Goal: Information Seeking & Learning: Learn about a topic

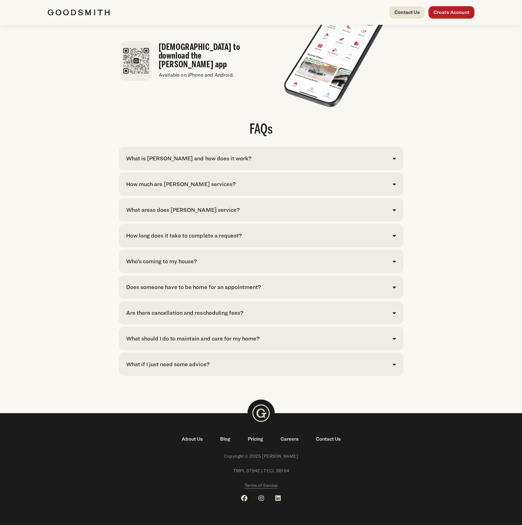
scroll to position [1170, 0]
click at [255, 436] on link "Pricing" at bounding box center [255, 438] width 33 height 7
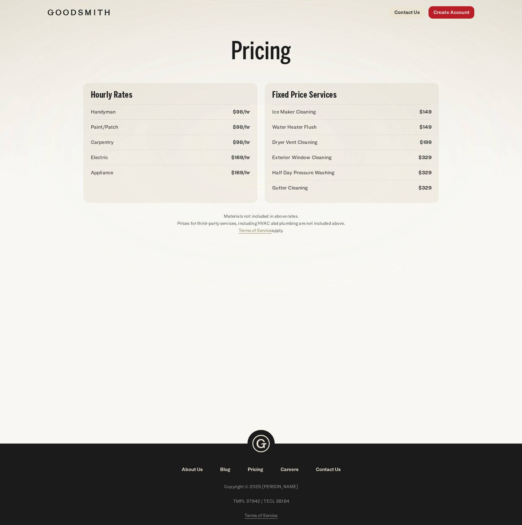
click at [166, 261] on div "Pricing Hourly Rates Handyman $98/hr Paint/Patch $98/hr Carpentry $98/hr Electr…" at bounding box center [261, 222] width 522 height 394
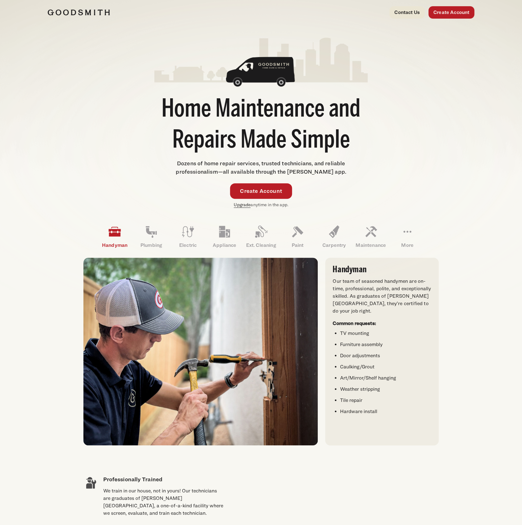
click at [238, 205] on link "Upgrade" at bounding box center [242, 204] width 17 height 5
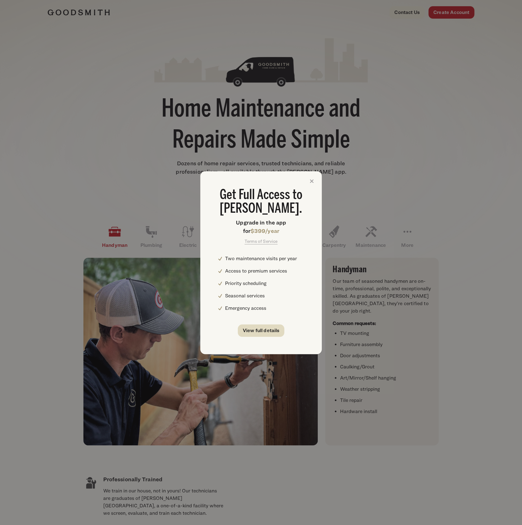
click at [258, 334] on link "View full details" at bounding box center [261, 330] width 47 height 12
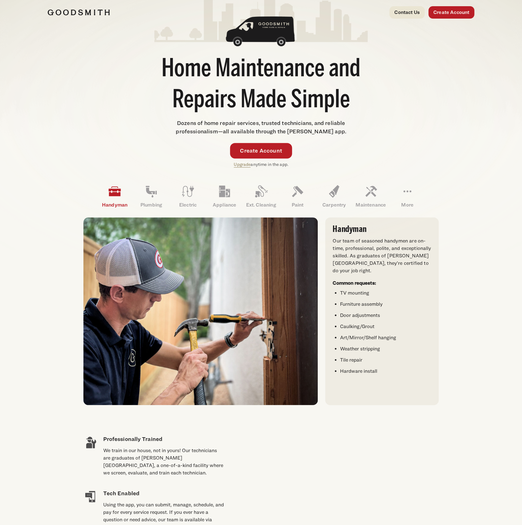
scroll to position [165, 0]
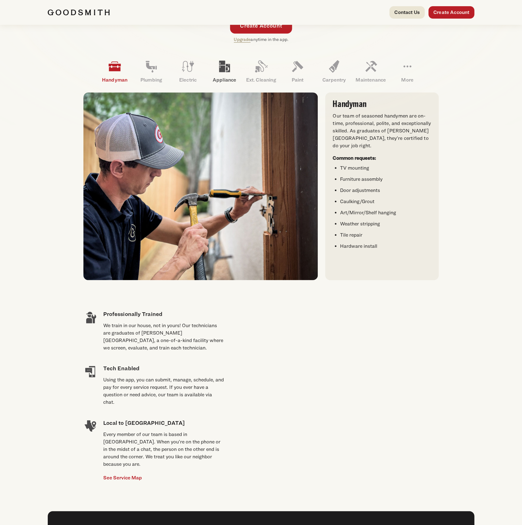
click at [213, 68] on link "Appliance" at bounding box center [224, 71] width 37 height 32
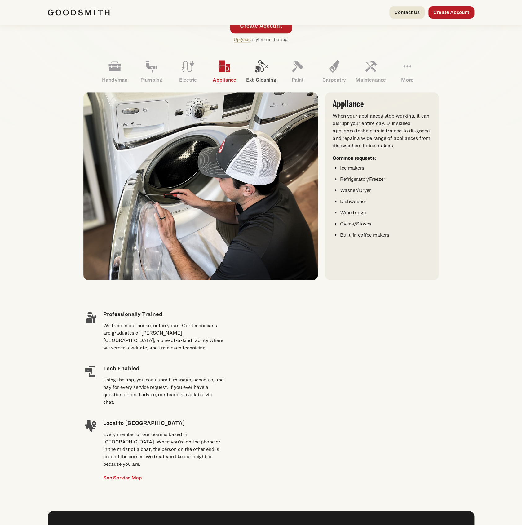
click at [260, 71] on icon at bounding box center [260, 66] width 15 height 15
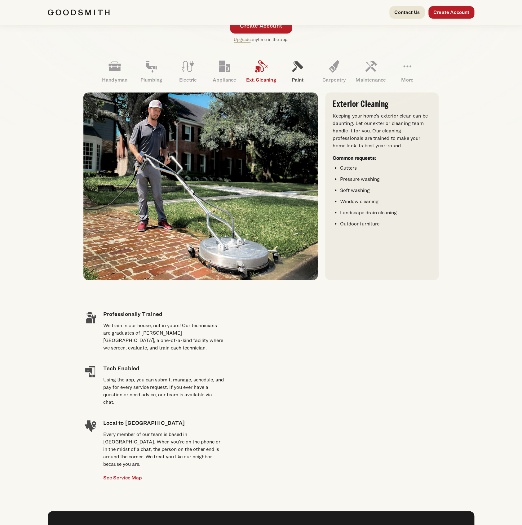
click at [304, 76] on link "Paint" at bounding box center [297, 71] width 37 height 32
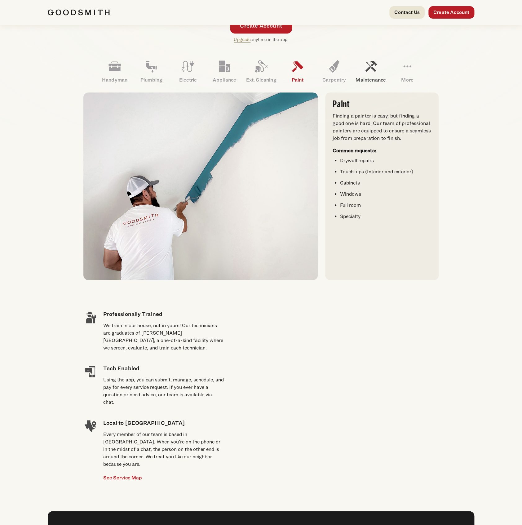
click at [382, 72] on link "Maintenance" at bounding box center [370, 71] width 37 height 32
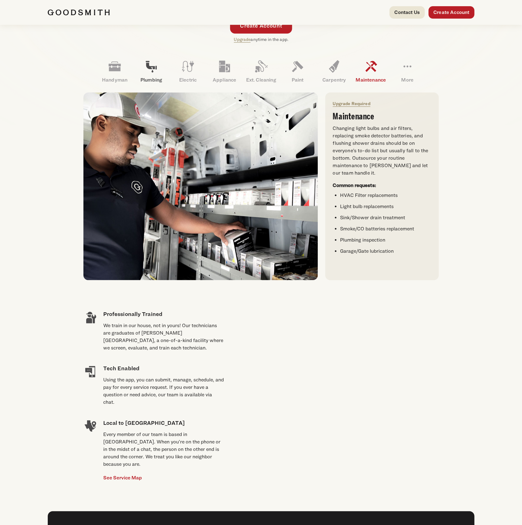
click at [152, 71] on icon at bounding box center [151, 66] width 11 height 11
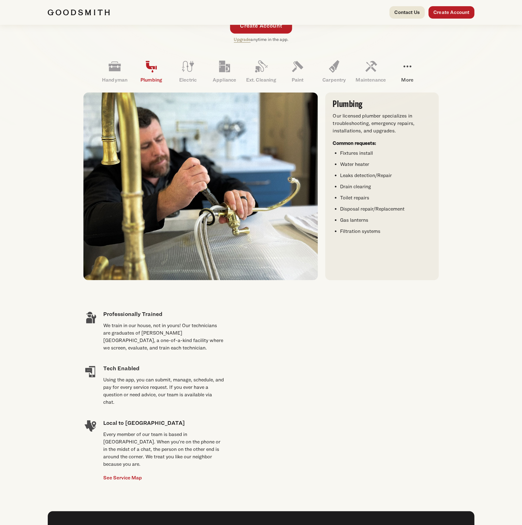
click at [419, 69] on link "More" at bounding box center [407, 71] width 37 height 32
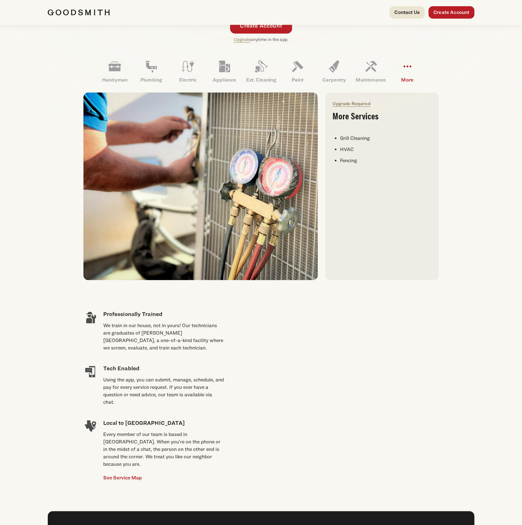
click at [339, 176] on div "Upgrade Required More…. Read More Upgrade Required More Services Grill Cleaning…" at bounding box center [381, 185] width 113 height 187
click at [357, 189] on div "Upgrade Required More…. Read More Upgrade Required More Services Grill Cleaning…" at bounding box center [381, 185] width 113 height 187
click at [358, 192] on div "Upgrade Required More…. Read More Upgrade Required More Services Grill Cleaning…" at bounding box center [381, 185] width 113 height 187
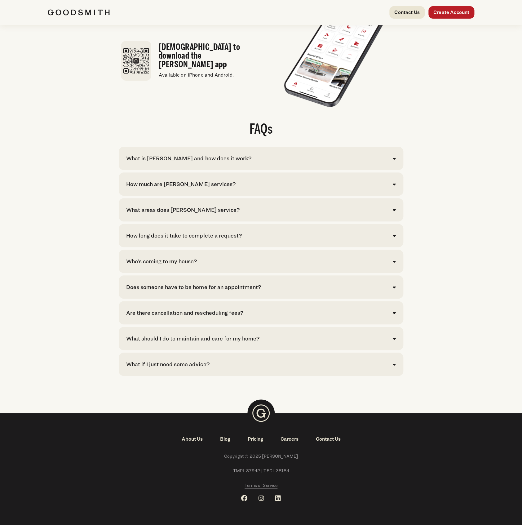
scroll to position [1170, 0]
click at [260, 486] on span "Terms of Service" at bounding box center [260, 484] width 33 height 5
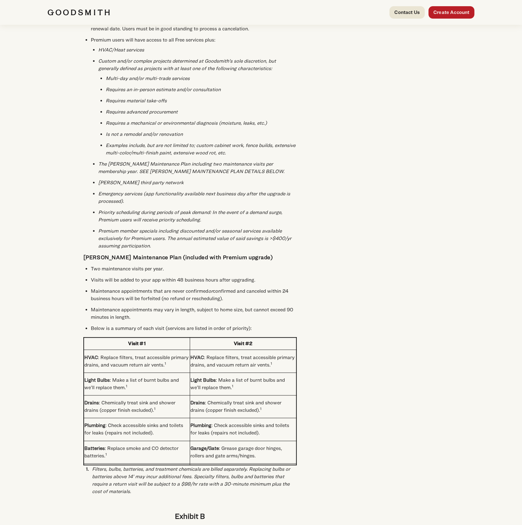
scroll to position [1281, 0]
